Goal: Information Seeking & Learning: Learn about a topic

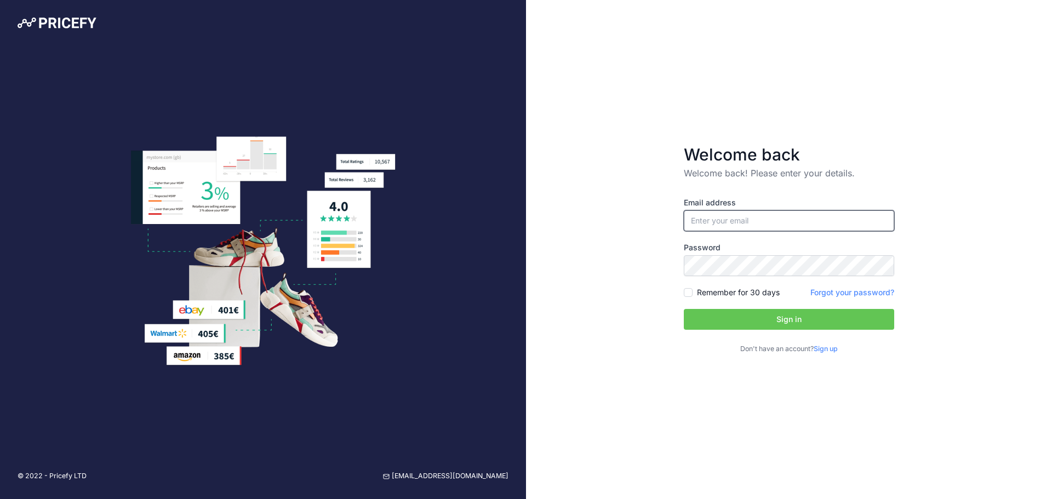
click at [755, 219] on input "email" at bounding box center [789, 220] width 210 height 21
type input "Lewis@sprayerdepot.com"
click at [691, 292] on input "Remember for 30 days" at bounding box center [688, 292] width 9 height 9
checkbox input "true"
click at [744, 325] on button "Sign in" at bounding box center [789, 319] width 210 height 21
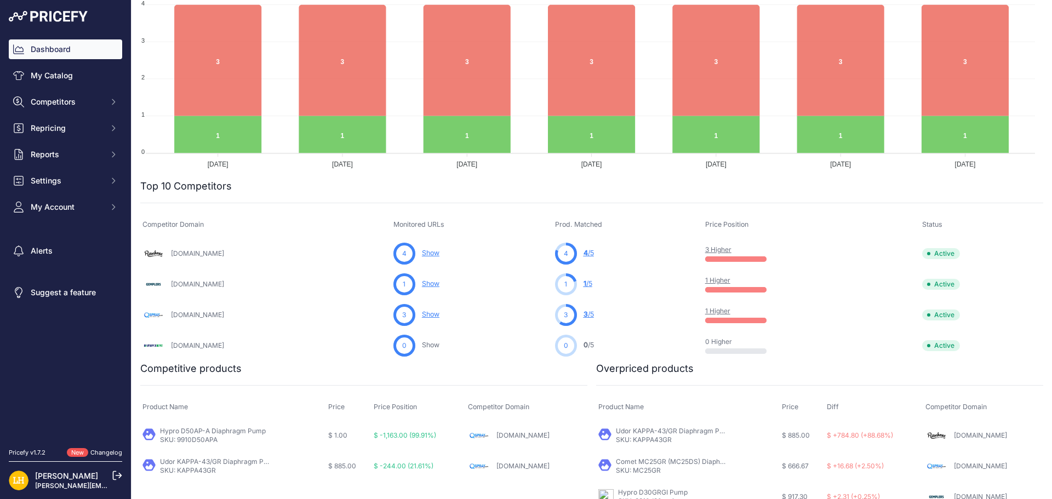
scroll to position [197, 0]
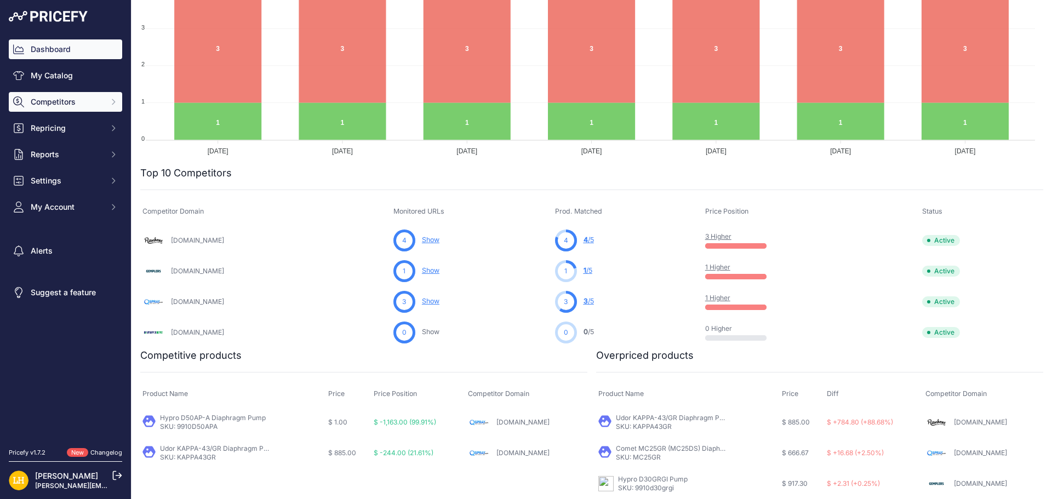
click at [80, 102] on span "Competitors" at bounding box center [67, 101] width 72 height 11
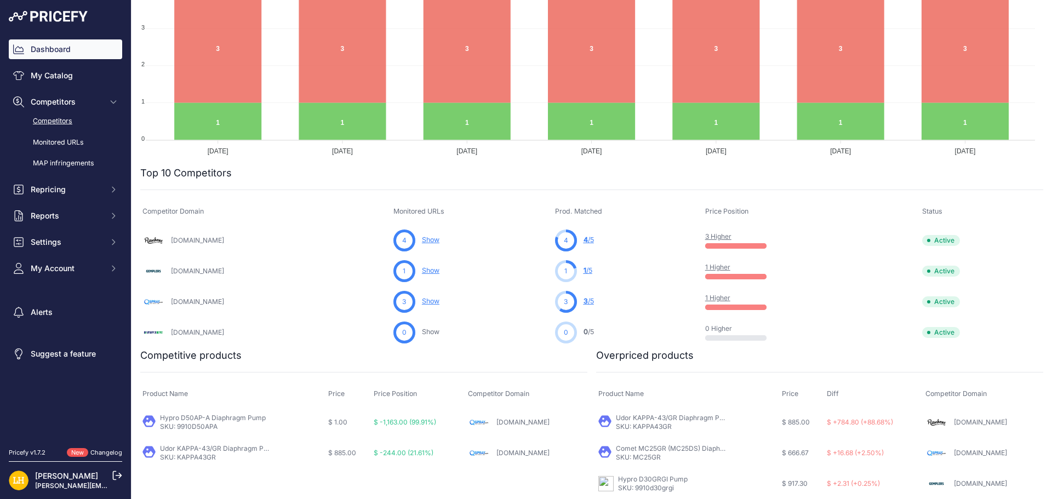
click at [57, 119] on link "Competitors" at bounding box center [65, 121] width 113 height 19
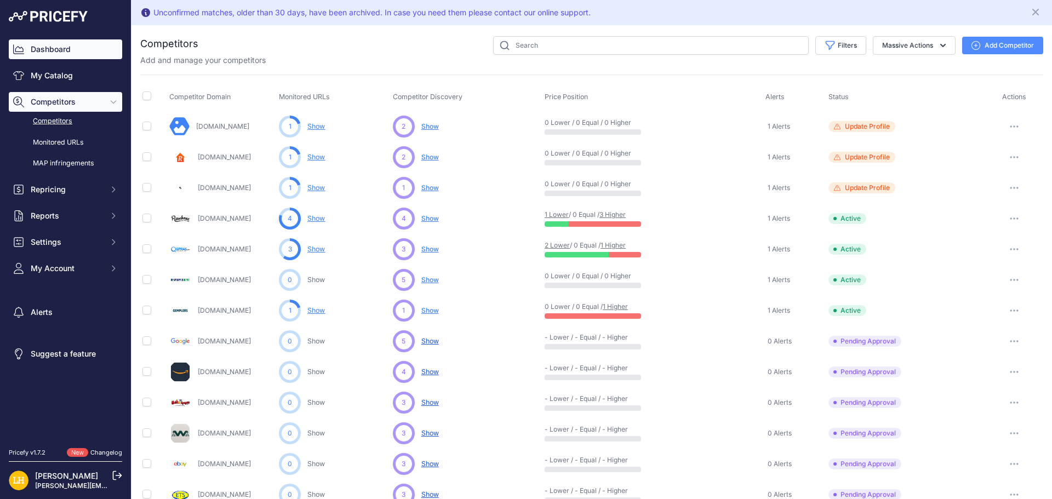
click at [59, 42] on link "Dashboard" at bounding box center [65, 49] width 113 height 20
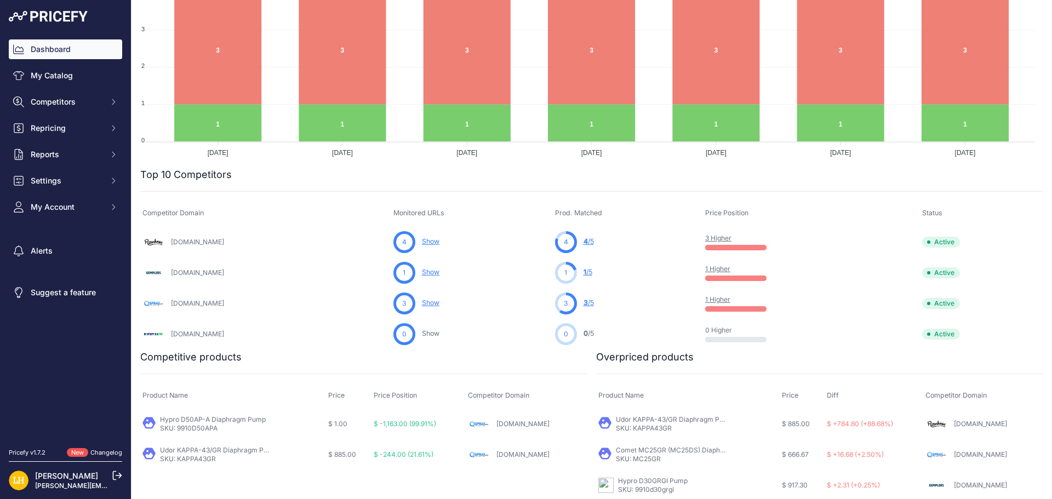
scroll to position [197, 0]
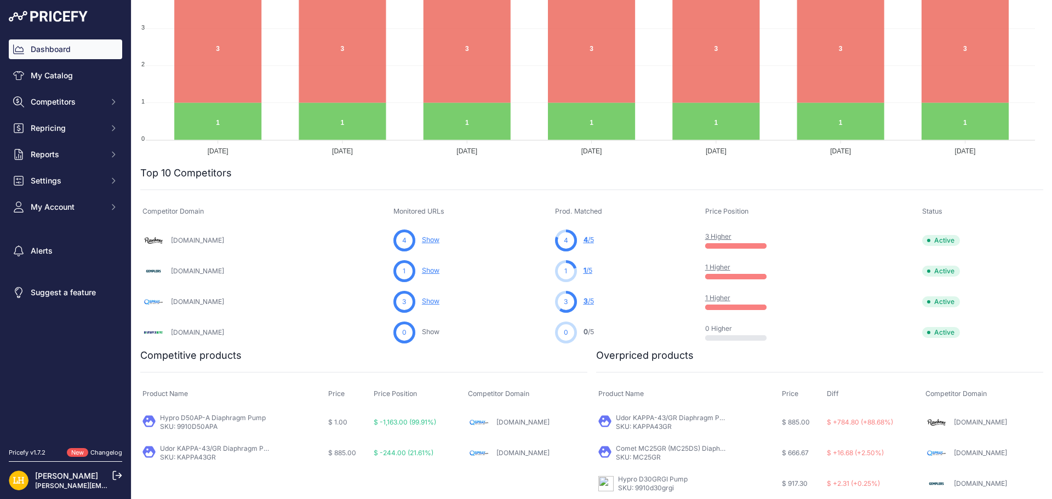
click at [962, 484] on link "[DOMAIN_NAME]" at bounding box center [980, 483] width 53 height 8
click at [967, 449] on link "[DOMAIN_NAME]" at bounding box center [980, 453] width 53 height 8
click at [973, 424] on link "[DOMAIN_NAME]" at bounding box center [980, 422] width 53 height 8
click at [533, 421] on link "[DOMAIN_NAME]" at bounding box center [522, 422] width 53 height 8
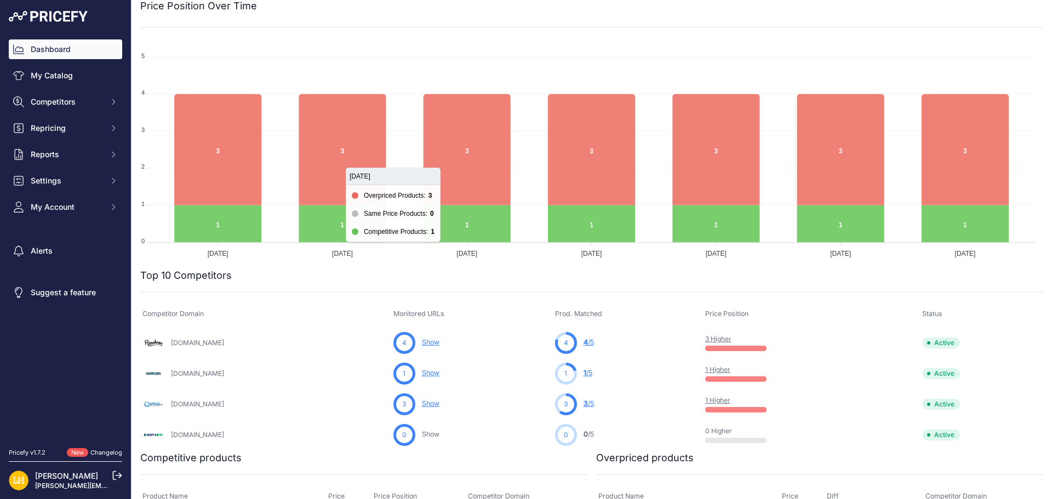
scroll to position [0, 0]
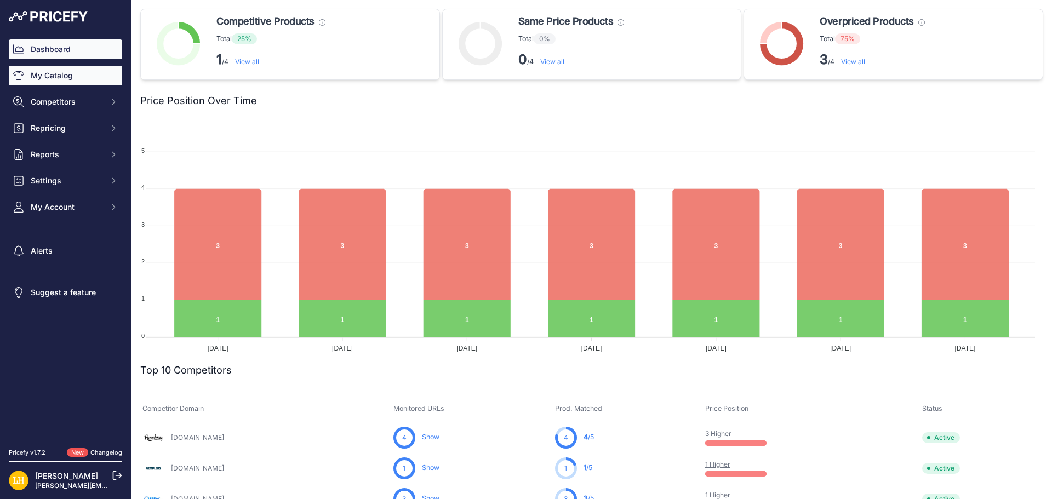
click at [36, 70] on link "My Catalog" at bounding box center [65, 76] width 113 height 20
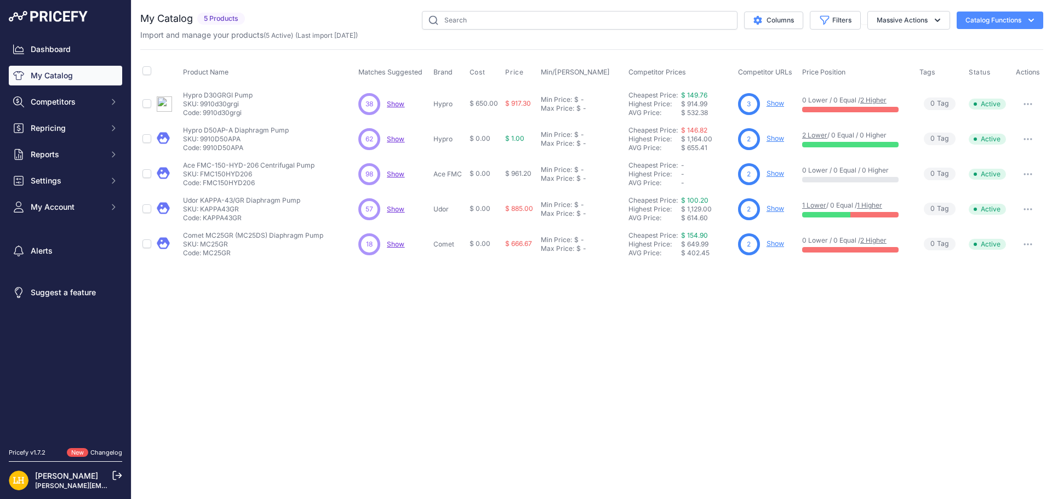
click at [777, 309] on div "Close You are not connected to the internet." at bounding box center [591, 249] width 920 height 499
click at [700, 157] on td "Cheapest Price: Click here to see from which matched product this price comes f…" at bounding box center [681, 174] width 110 height 35
click at [761, 353] on div "Close You are not connected to the internet." at bounding box center [591, 249] width 920 height 499
click at [54, 49] on link "Dashboard" at bounding box center [65, 49] width 113 height 20
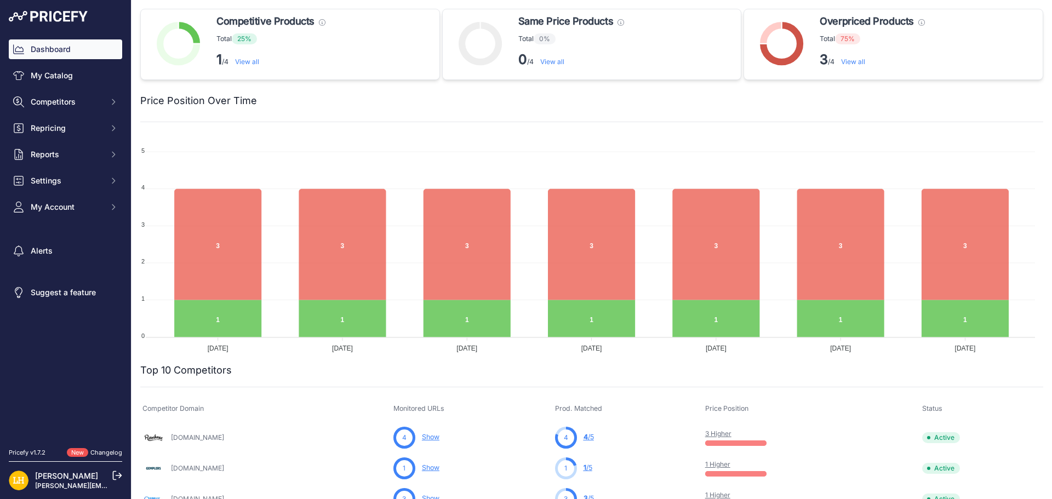
click at [707, 94] on div at bounding box center [650, 100] width 786 height 15
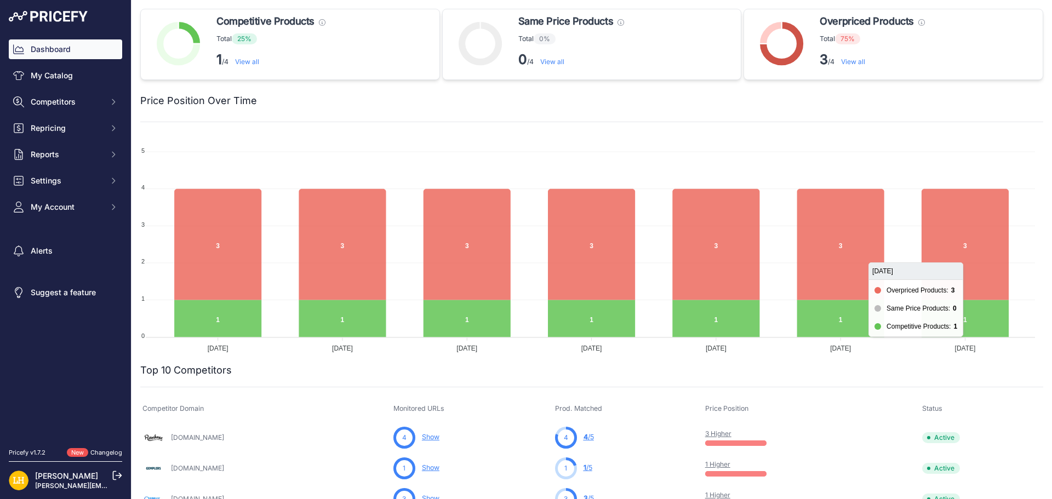
click at [865, 159] on foreignobject at bounding box center [587, 244] width 894 height 219
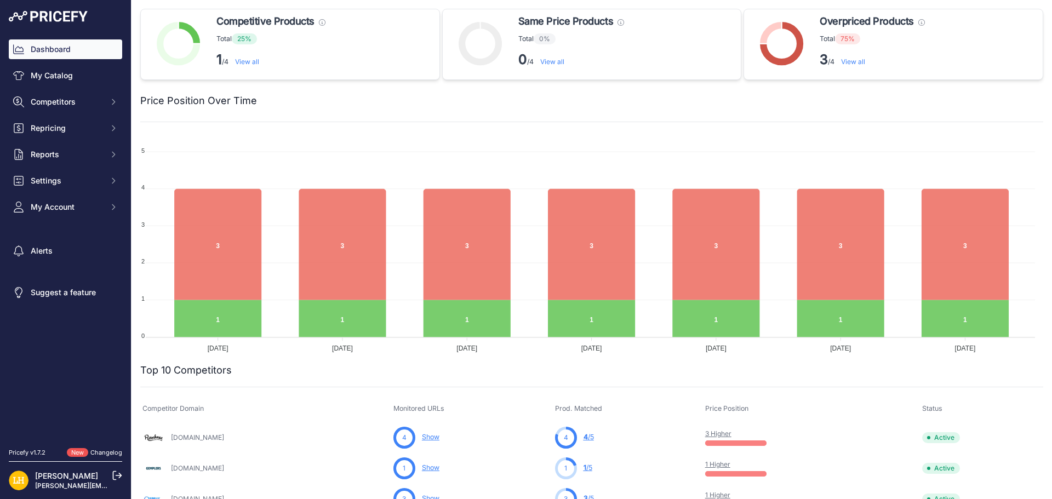
click at [464, 107] on div at bounding box center [650, 100] width 786 height 15
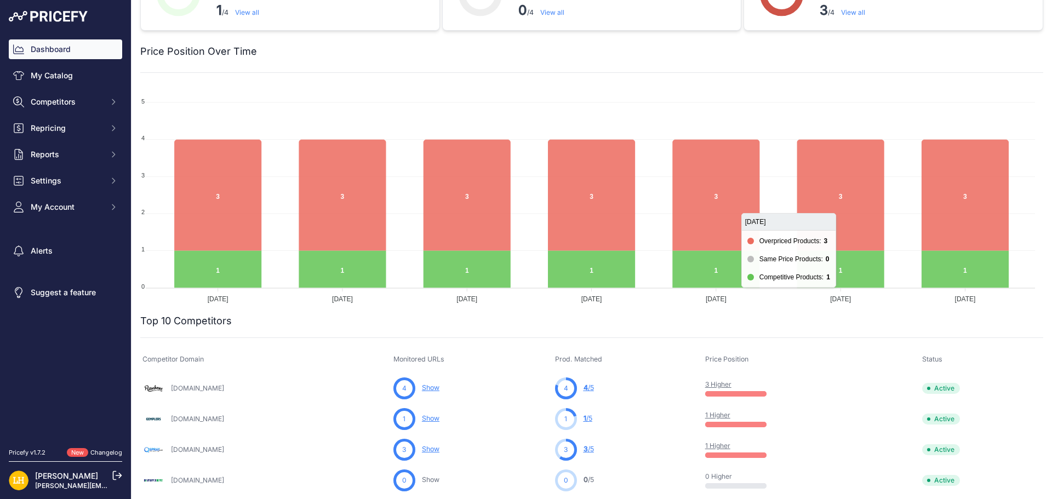
scroll to position [110, 0]
